Goal: Navigation & Orientation: Find specific page/section

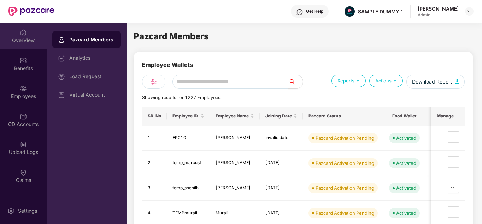
click at [31, 34] on div "OverView" at bounding box center [23, 36] width 47 height 27
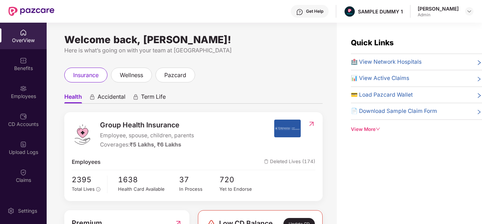
click at [373, 128] on div "View More" at bounding box center [416, 129] width 131 height 7
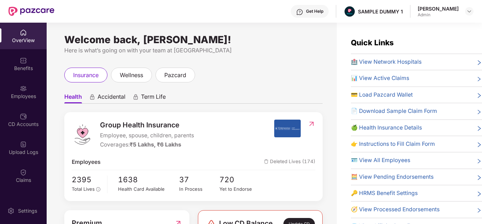
click at [303, 14] on img at bounding box center [299, 11] width 7 height 7
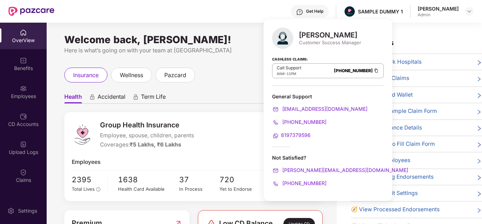
click at [225, 100] on ul "Health Accidental Term Life" at bounding box center [193, 96] width 258 height 14
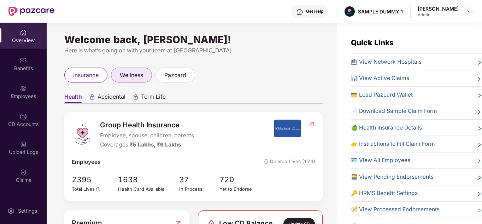
click at [124, 72] on span "wellness" at bounding box center [131, 75] width 23 height 9
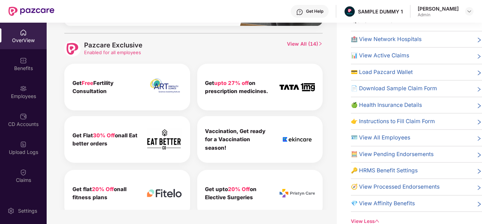
scroll to position [316, 0]
click at [299, 46] on span "View All ( 14 )" at bounding box center [305, 49] width 36 height 16
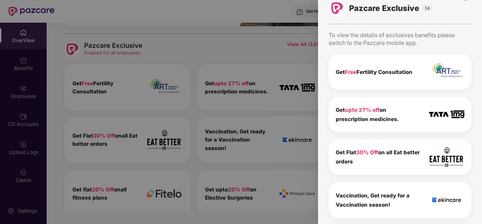
scroll to position [15, 0]
click at [256, 45] on div at bounding box center [241, 112] width 482 height 224
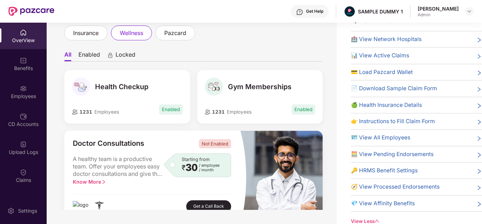
scroll to position [0, 0]
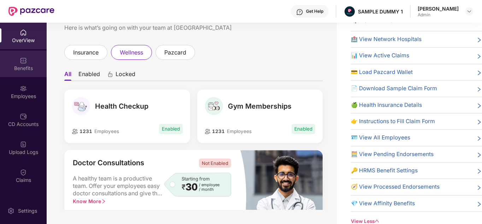
click at [29, 62] on div "Benefits" at bounding box center [23, 64] width 47 height 27
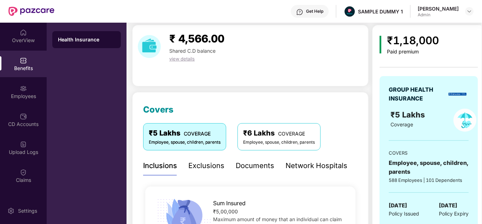
scroll to position [123, 0]
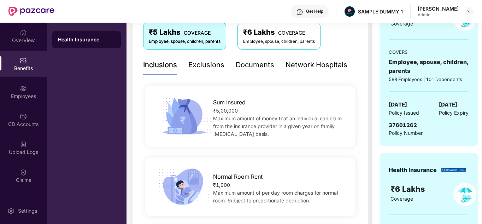
click at [213, 71] on div "Exclusions" at bounding box center [206, 64] width 36 height 19
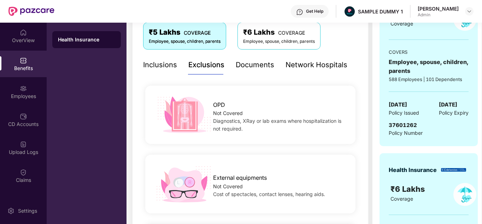
click at [257, 69] on div "Documents" at bounding box center [255, 64] width 39 height 11
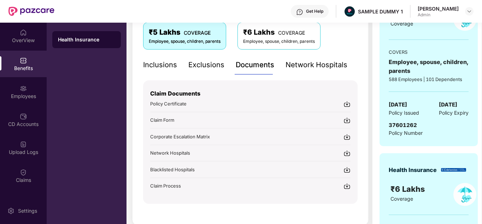
click at [312, 7] on div "Get Help" at bounding box center [310, 11] width 38 height 13
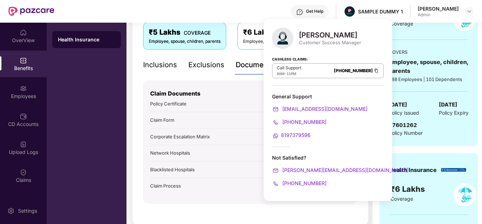
click at [223, 198] on div "Claim Documents Policy Certificate Claim Form Corporate Escalation Matrix Netwo…" at bounding box center [250, 141] width 215 height 123
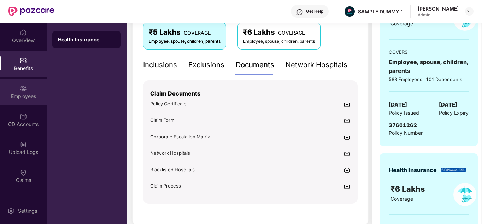
click at [23, 92] on img at bounding box center [23, 88] width 7 height 7
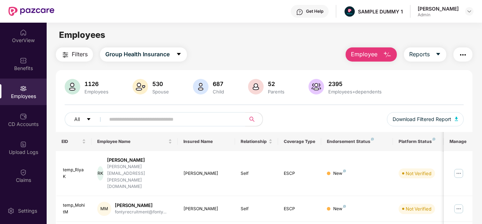
click at [370, 59] on span "Employee" at bounding box center [364, 54] width 27 height 9
click at [268, 42] on main "Employees Filters Group Health Insurance Employee Reports 1126 Employees 530 Sp…" at bounding box center [264, 135] width 435 height 224
click at [432, 57] on button "Reports" at bounding box center [425, 54] width 42 height 14
click at [462, 52] on img "button" at bounding box center [463, 55] width 8 height 8
click at [302, 57] on div "Filters Group Health Insurance Employee Reports" at bounding box center [264, 54] width 417 height 14
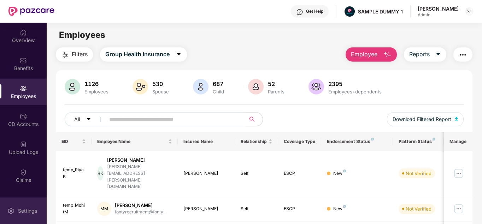
click at [17, 212] on div "Settings" at bounding box center [27, 210] width 23 height 7
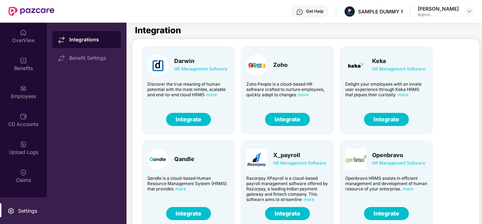
scroll to position [14, 0]
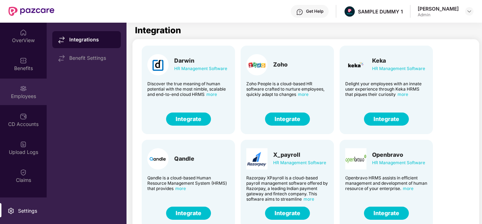
click at [15, 97] on div "Employees" at bounding box center [23, 96] width 47 height 7
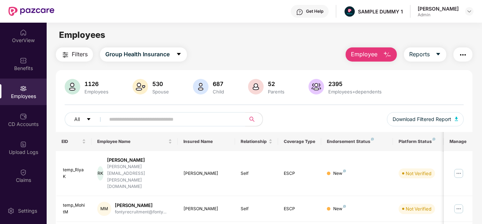
click at [367, 51] on span "Employee" at bounding box center [364, 54] width 27 height 9
click at [27, 118] on div "CD Accounts" at bounding box center [23, 119] width 47 height 27
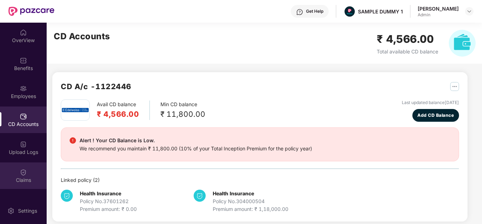
click at [18, 180] on div "Claims" at bounding box center [23, 179] width 47 height 7
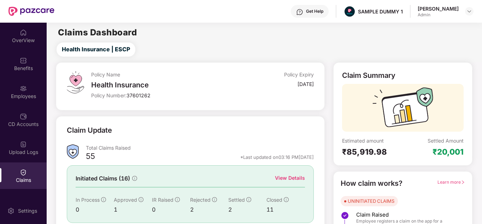
scroll to position [53, 0]
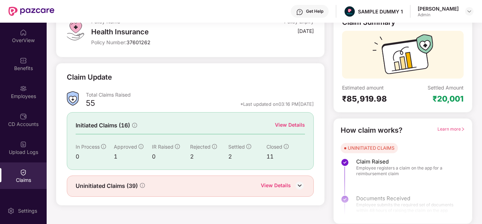
click at [292, 125] on div "View Details" at bounding box center [290, 125] width 30 height 8
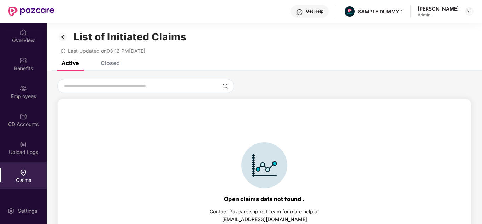
scroll to position [2, 0]
click at [109, 65] on div "Closed" at bounding box center [110, 63] width 19 height 7
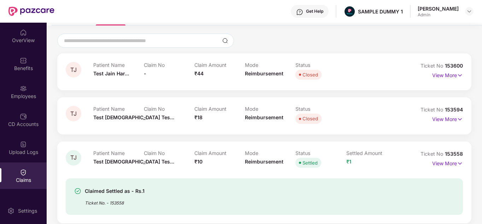
scroll to position [48, 0]
click at [442, 75] on p "View More" at bounding box center [447, 74] width 31 height 10
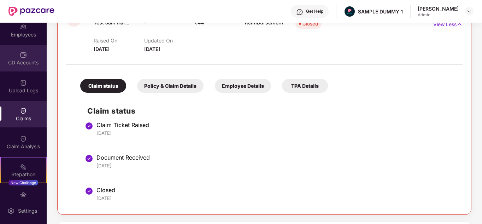
scroll to position [62, 0]
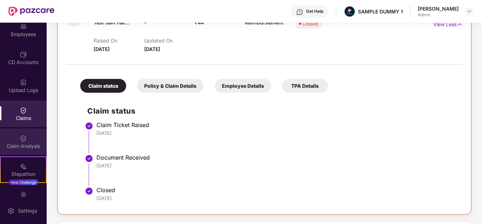
click at [23, 146] on div "Claim Analysis" at bounding box center [23, 145] width 47 height 7
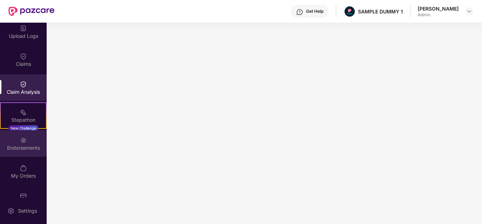
scroll to position [116, 0]
click at [25, 154] on div "Endorsements" at bounding box center [23, 143] width 47 height 27
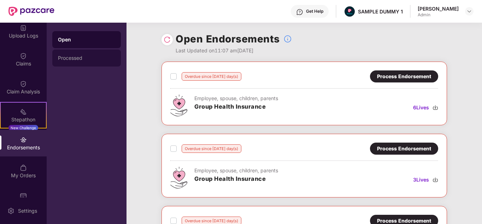
click at [89, 52] on div "Processed" at bounding box center [86, 58] width 69 height 17
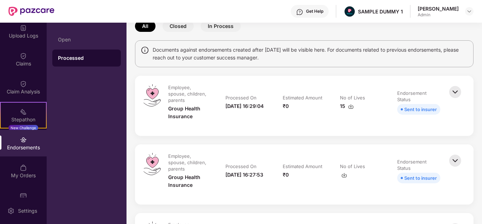
scroll to position [81, 0]
